Goal: Find contact information: Find contact information

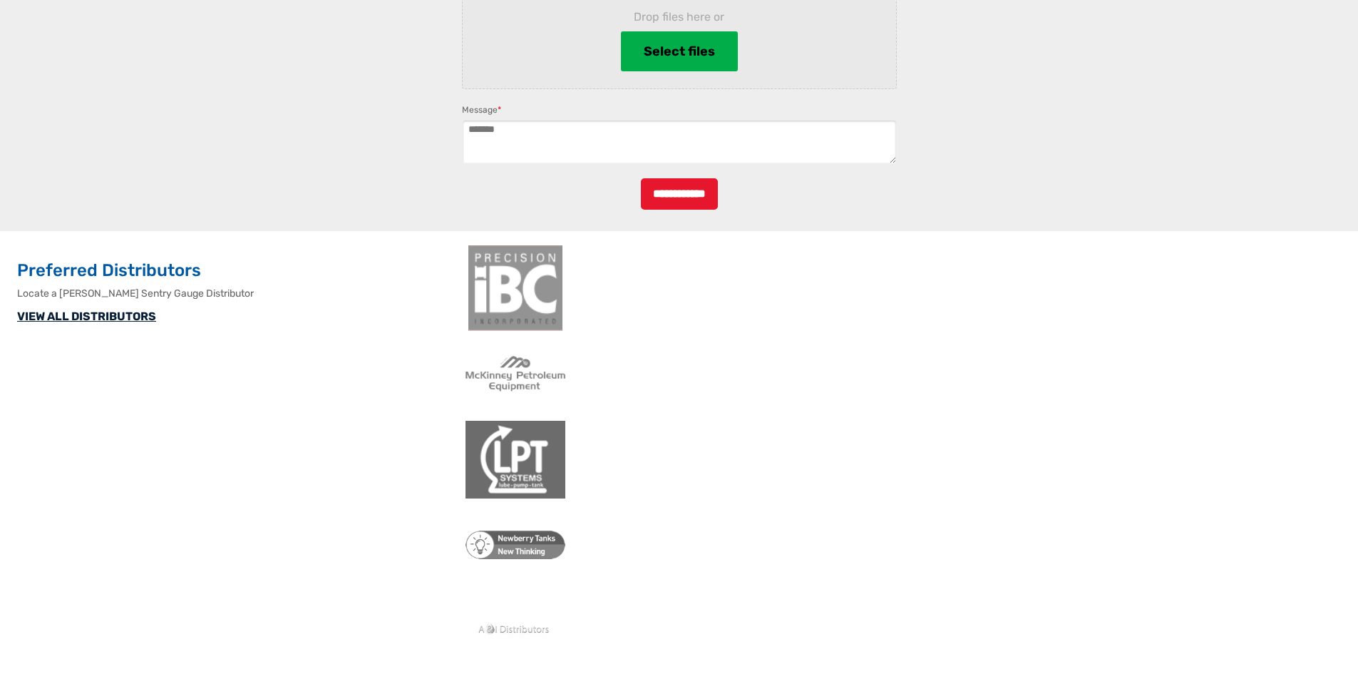
scroll to position [1572, 0]
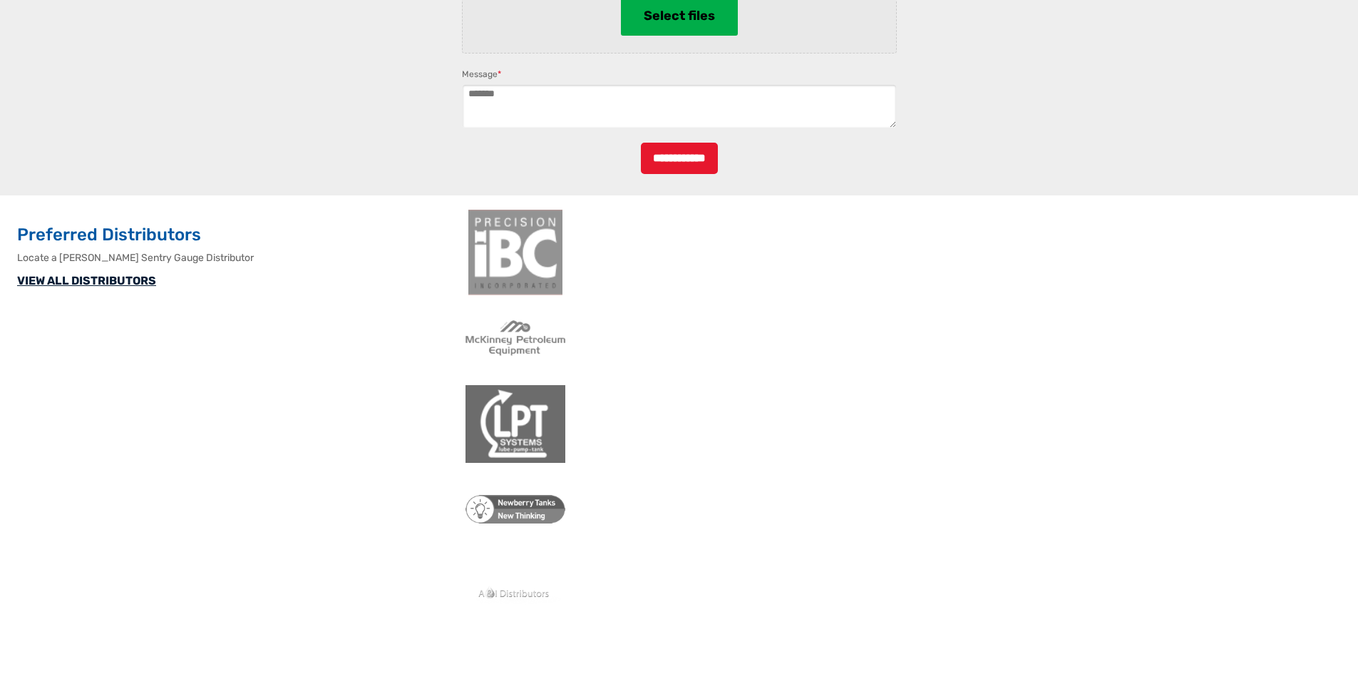
drag, startPoint x: 554, startPoint y: 659, endPoint x: 1019, endPoint y: 479, distance: 498.4
drag, startPoint x: 620, startPoint y: 602, endPoint x: 454, endPoint y: 606, distance: 165.5
copy li "[STREET_ADDRESS]"
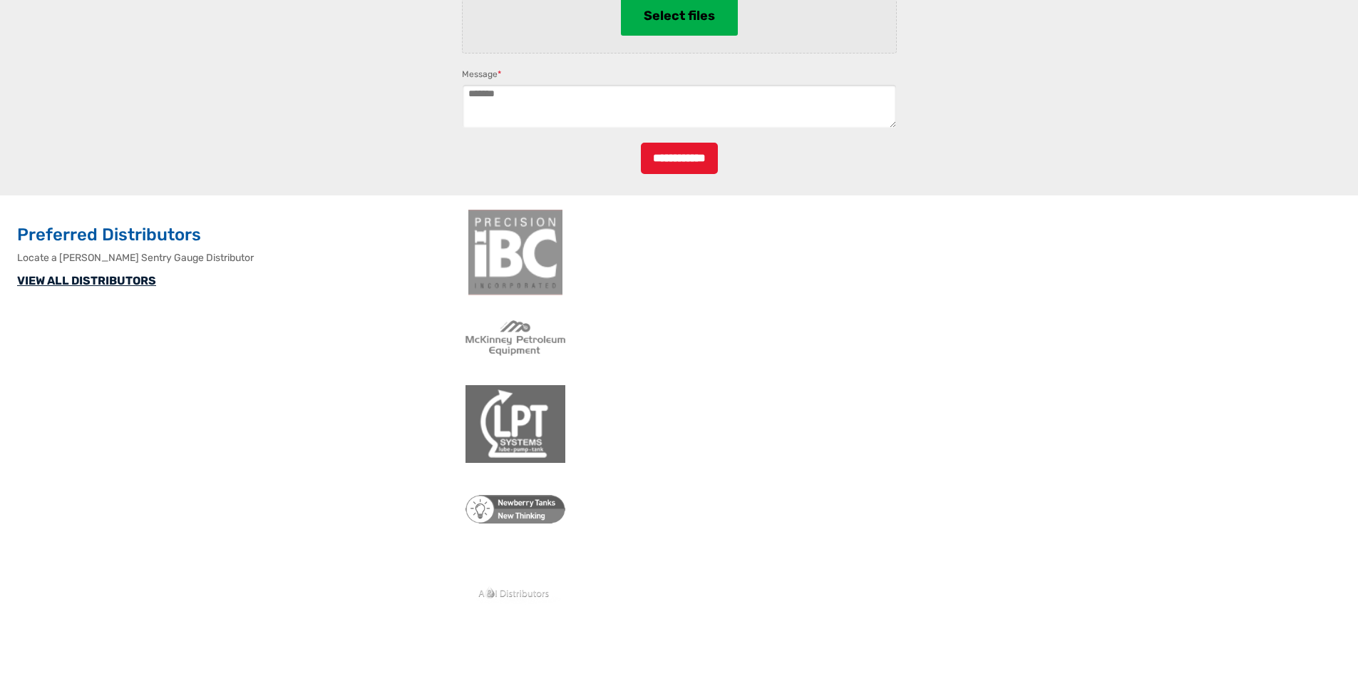
drag, startPoint x: 625, startPoint y: 602, endPoint x: 455, endPoint y: 605, distance: 170.5
copy li "[STREET_ADDRESS]"
drag, startPoint x: 964, startPoint y: 601, endPoint x: 885, endPoint y: 606, distance: 79.3
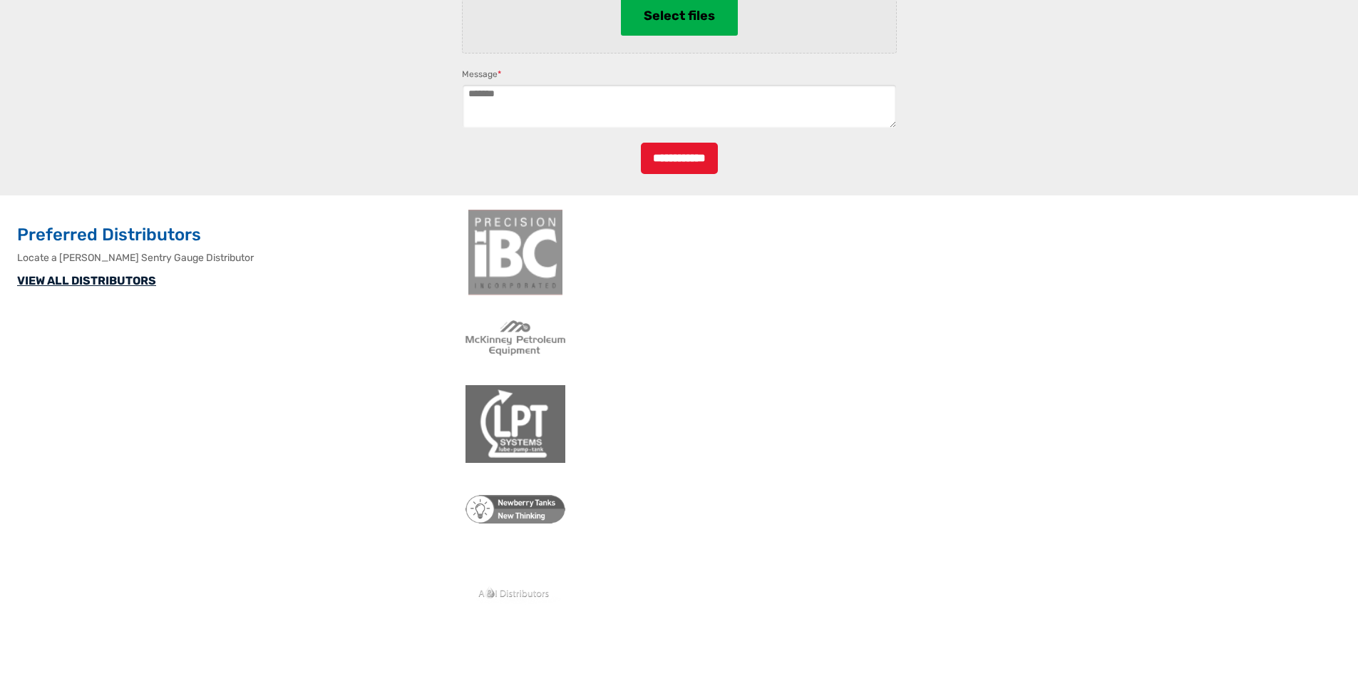
copy link "[PHONE_NUMBER]"
drag, startPoint x: 756, startPoint y: 602, endPoint x: 680, endPoint y: 605, distance: 76.3
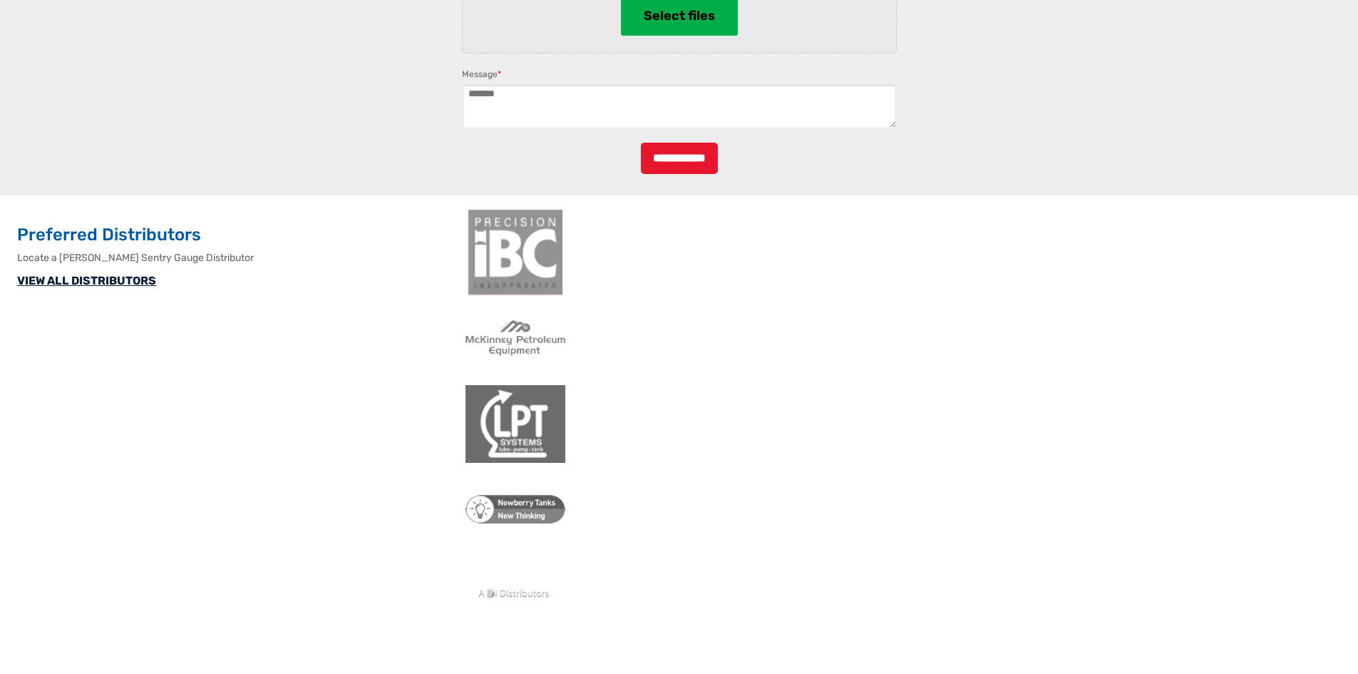
copy link "[PHONE_NUMBER]"
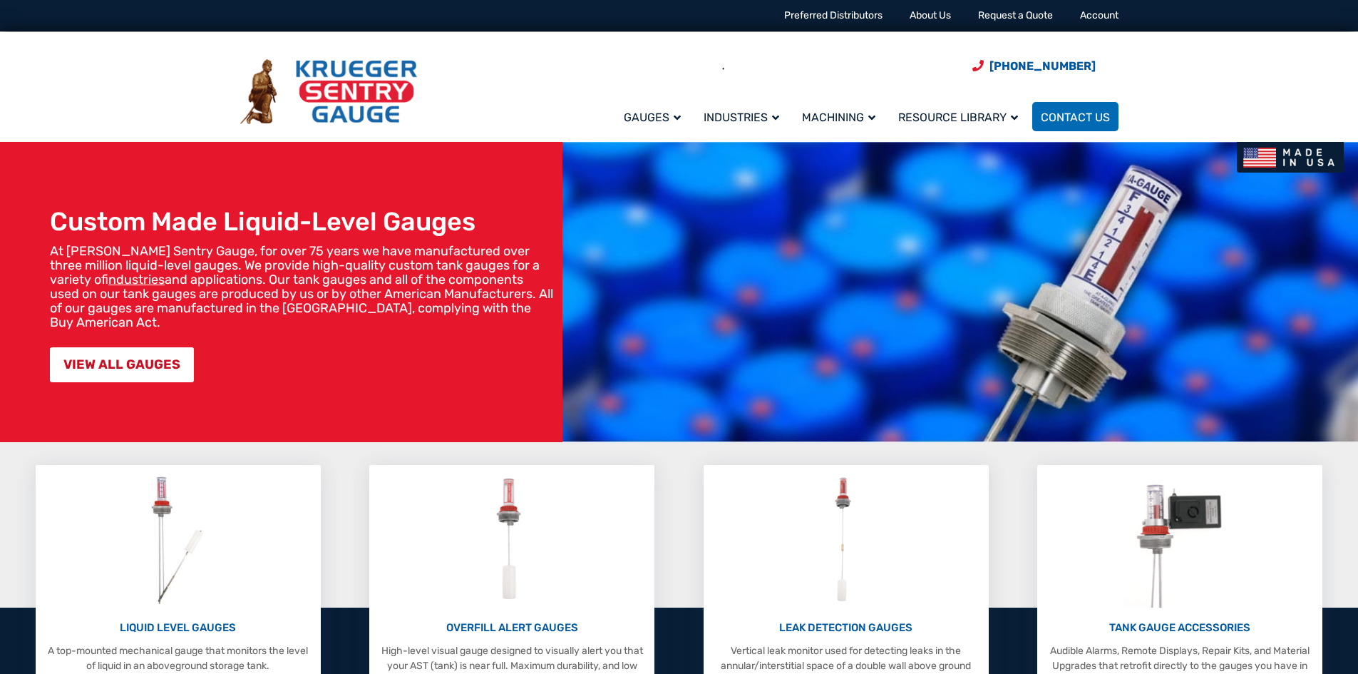
scroll to position [0, 0]
